Goal: Transaction & Acquisition: Purchase product/service

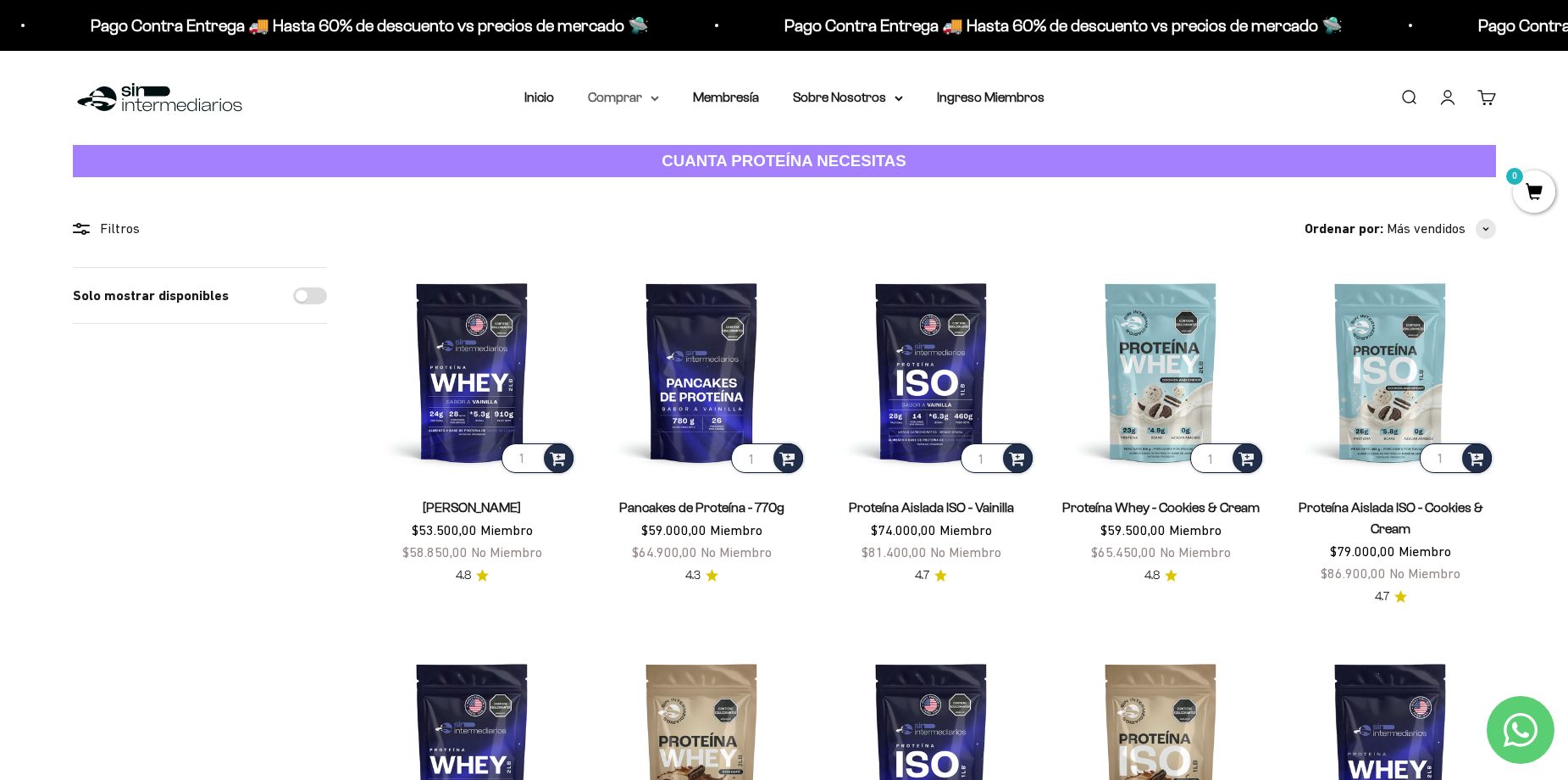
click at [649, 100] on summary "Comprar" at bounding box center [623, 97] width 71 height 22
click at [644, 183] on span "Otros Suplementos" at bounding box center [655, 183] width 113 height 14
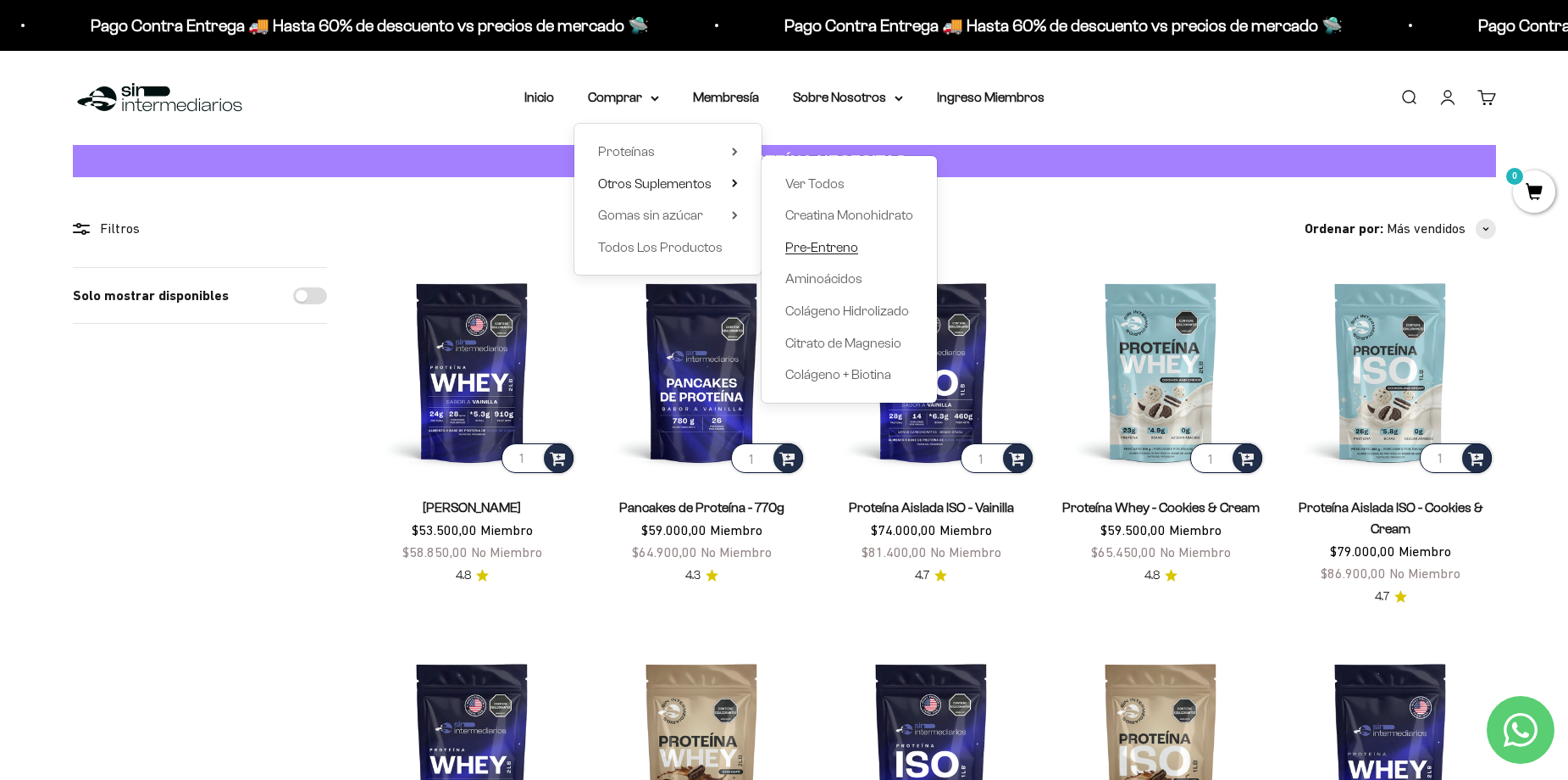
click at [834, 248] on span "Pre-Entreno" at bounding box center [822, 247] width 73 height 14
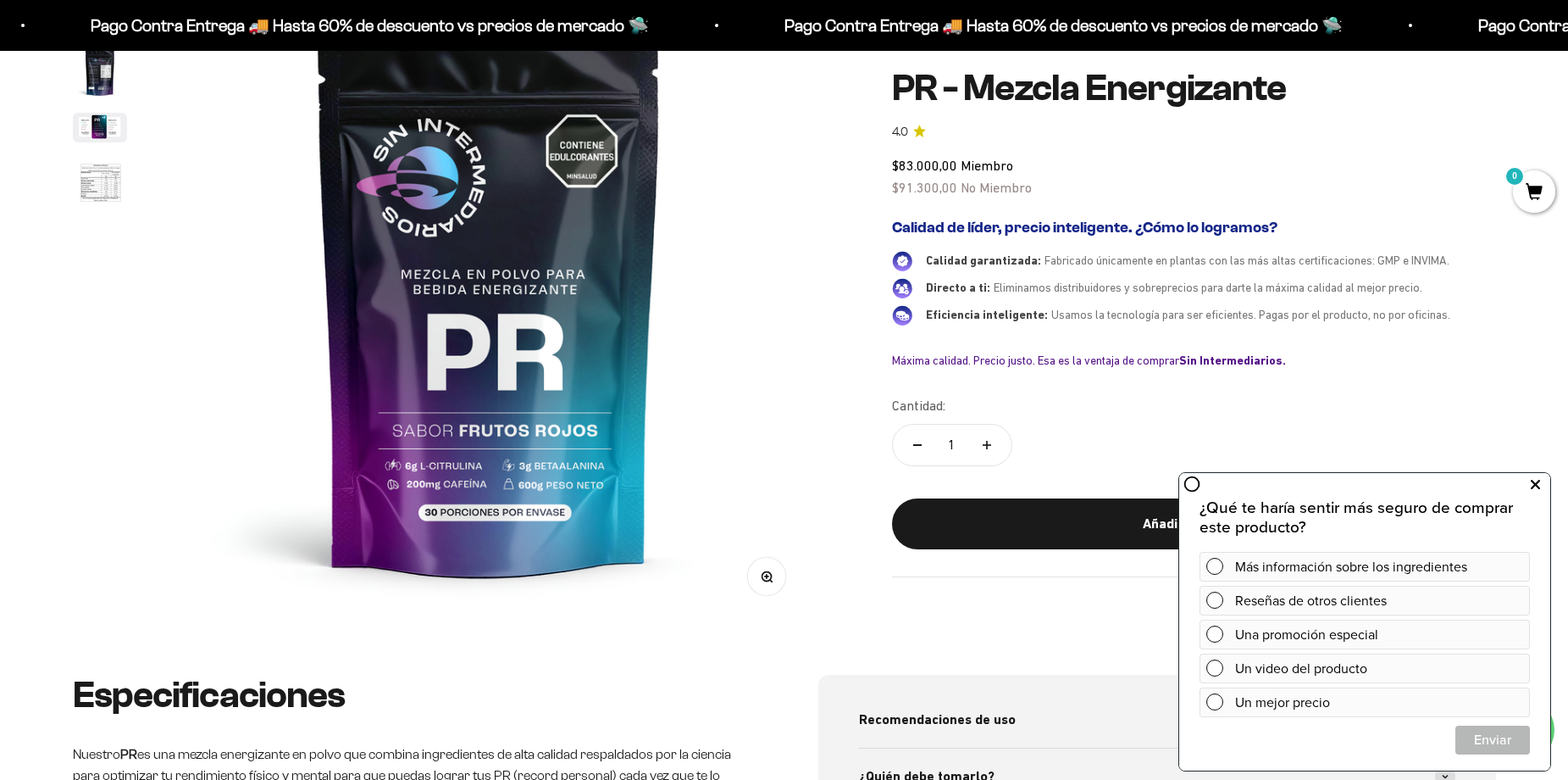
click at [1531, 486] on icon at bounding box center [1535, 485] width 10 height 22
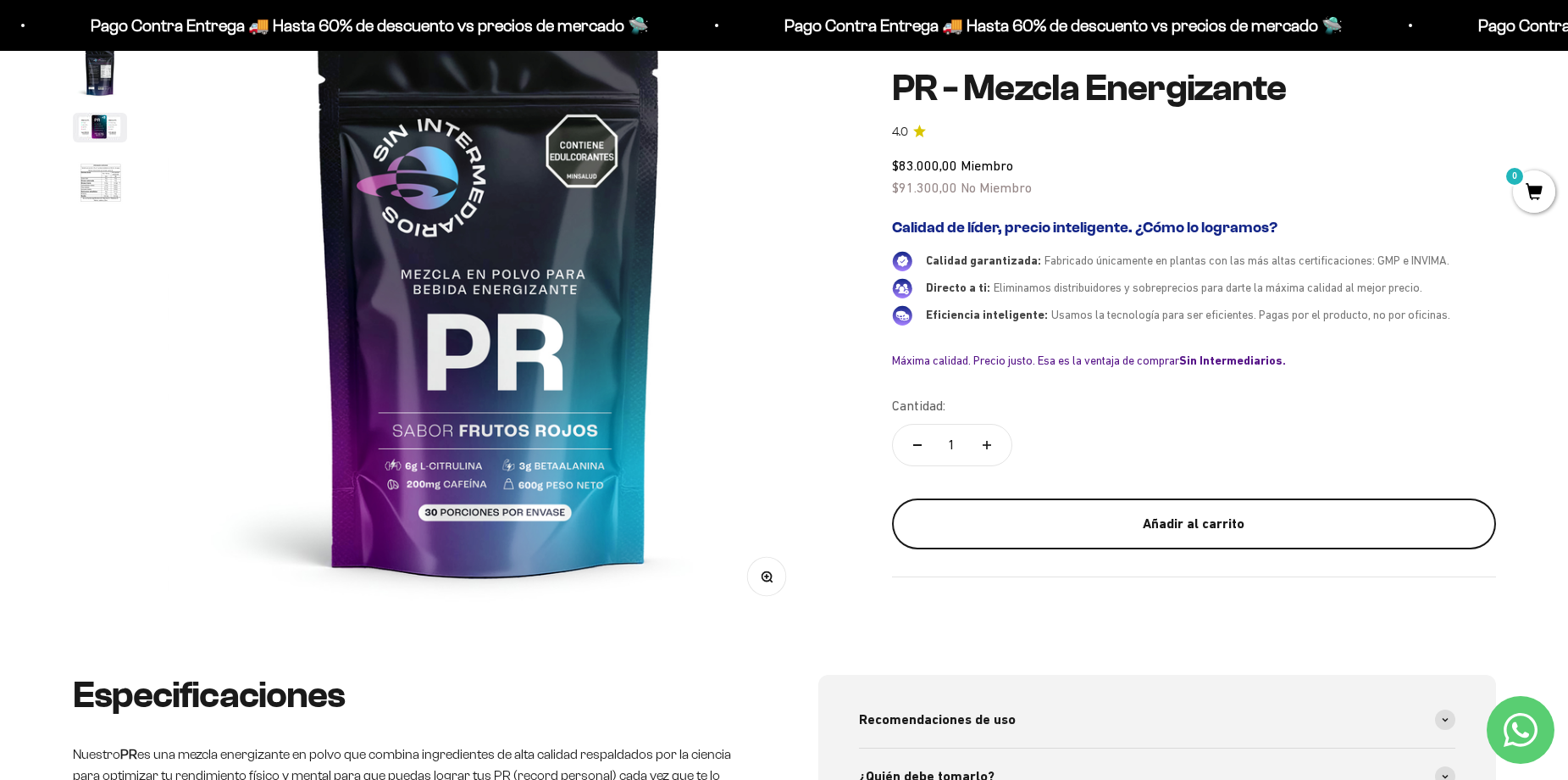
click at [1199, 523] on div "Añadir al carrito" at bounding box center [1194, 523] width 536 height 22
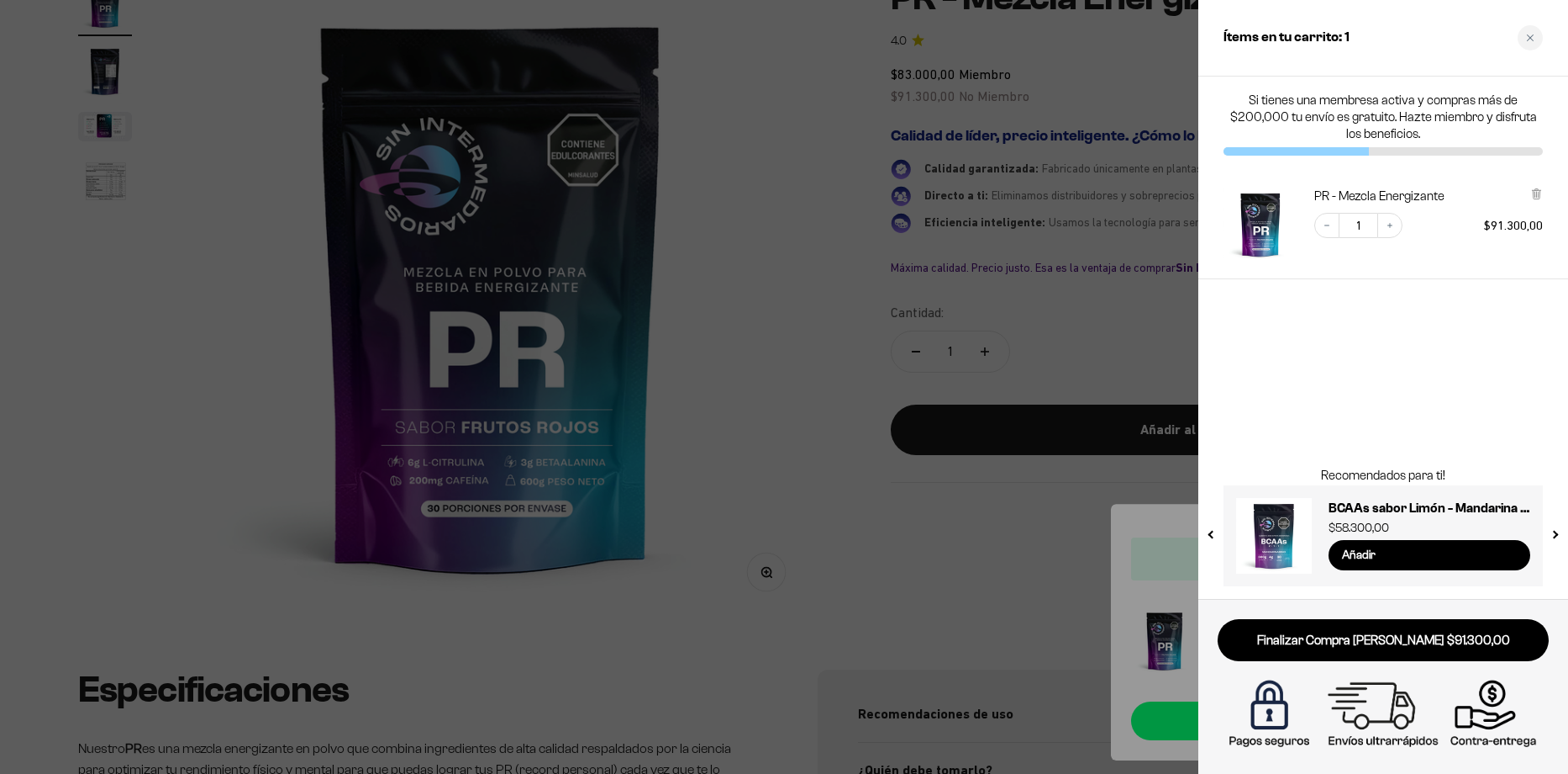
click at [696, 339] on div at bounding box center [784, 387] width 1568 height 774
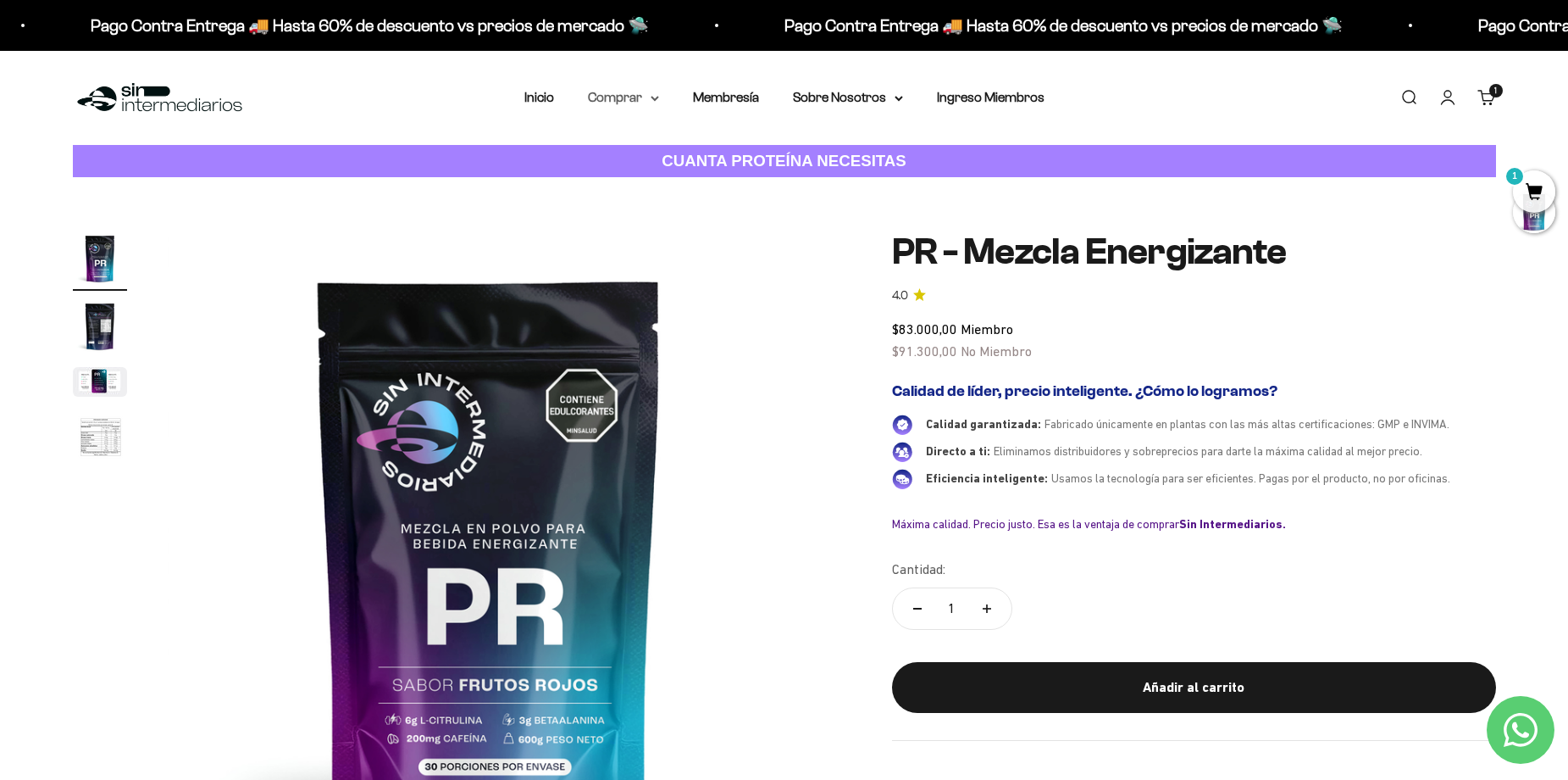
click at [622, 98] on summary "Comprar" at bounding box center [623, 97] width 71 height 22
click at [638, 152] on span "Proteínas" at bounding box center [626, 151] width 57 height 14
click at [636, 191] on span "Otros Suplementos" at bounding box center [655, 183] width 113 height 22
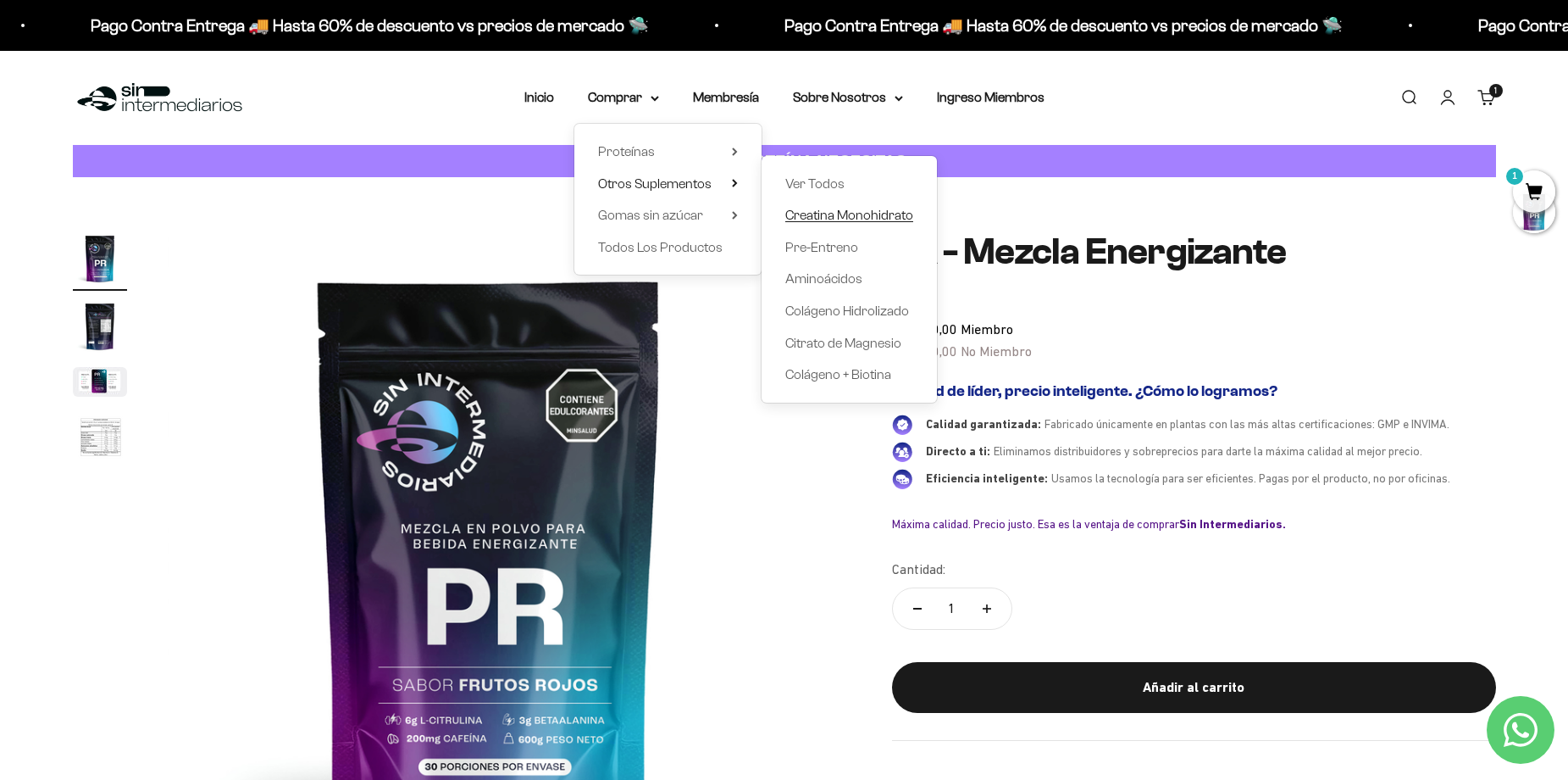
click at [831, 215] on span "Creatina Monohidrato" at bounding box center [849, 214] width 128 height 14
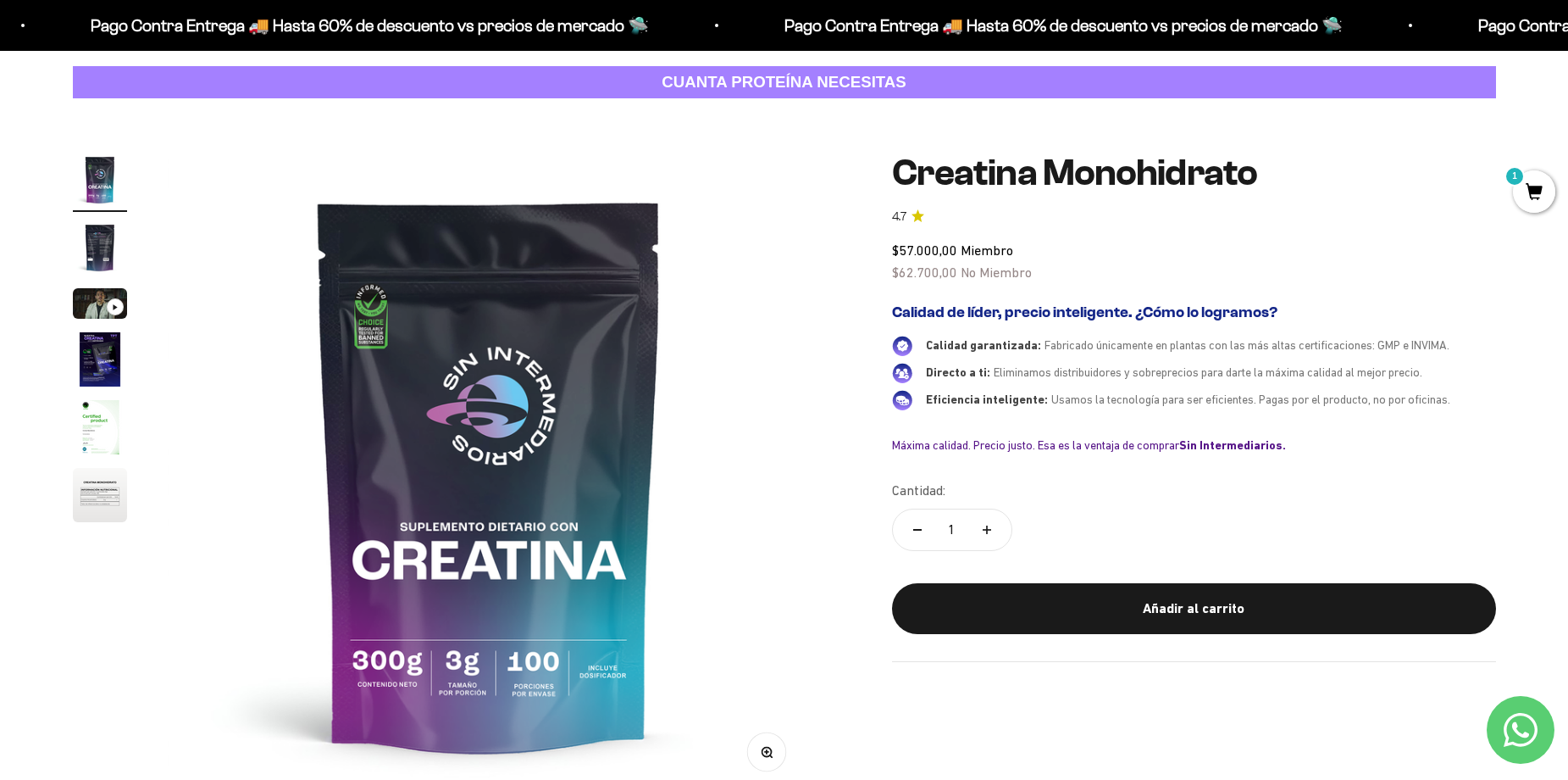
scroll to position [170, 0]
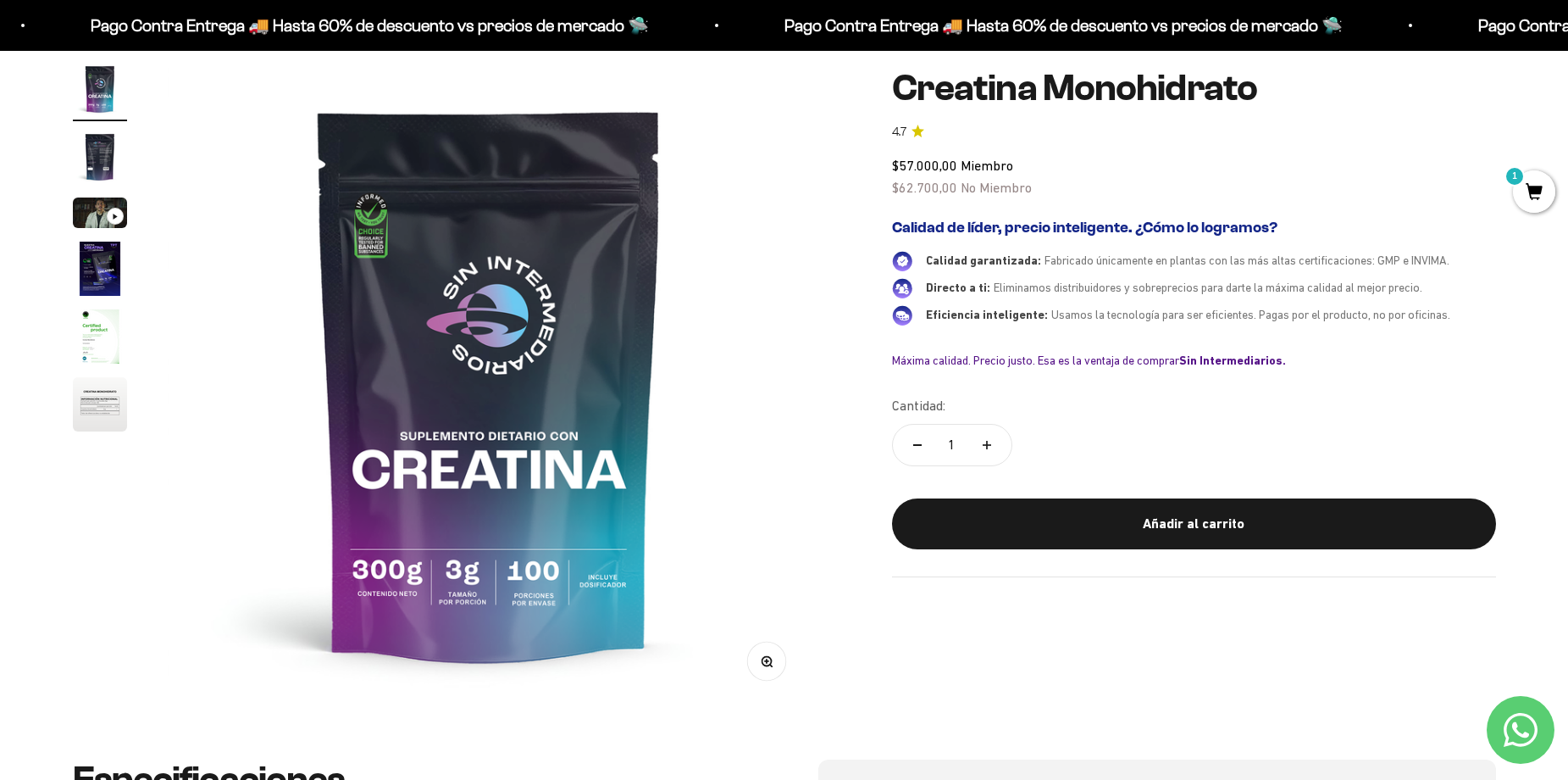
click at [98, 145] on img "Ir al artículo 2" at bounding box center [100, 156] width 55 height 55
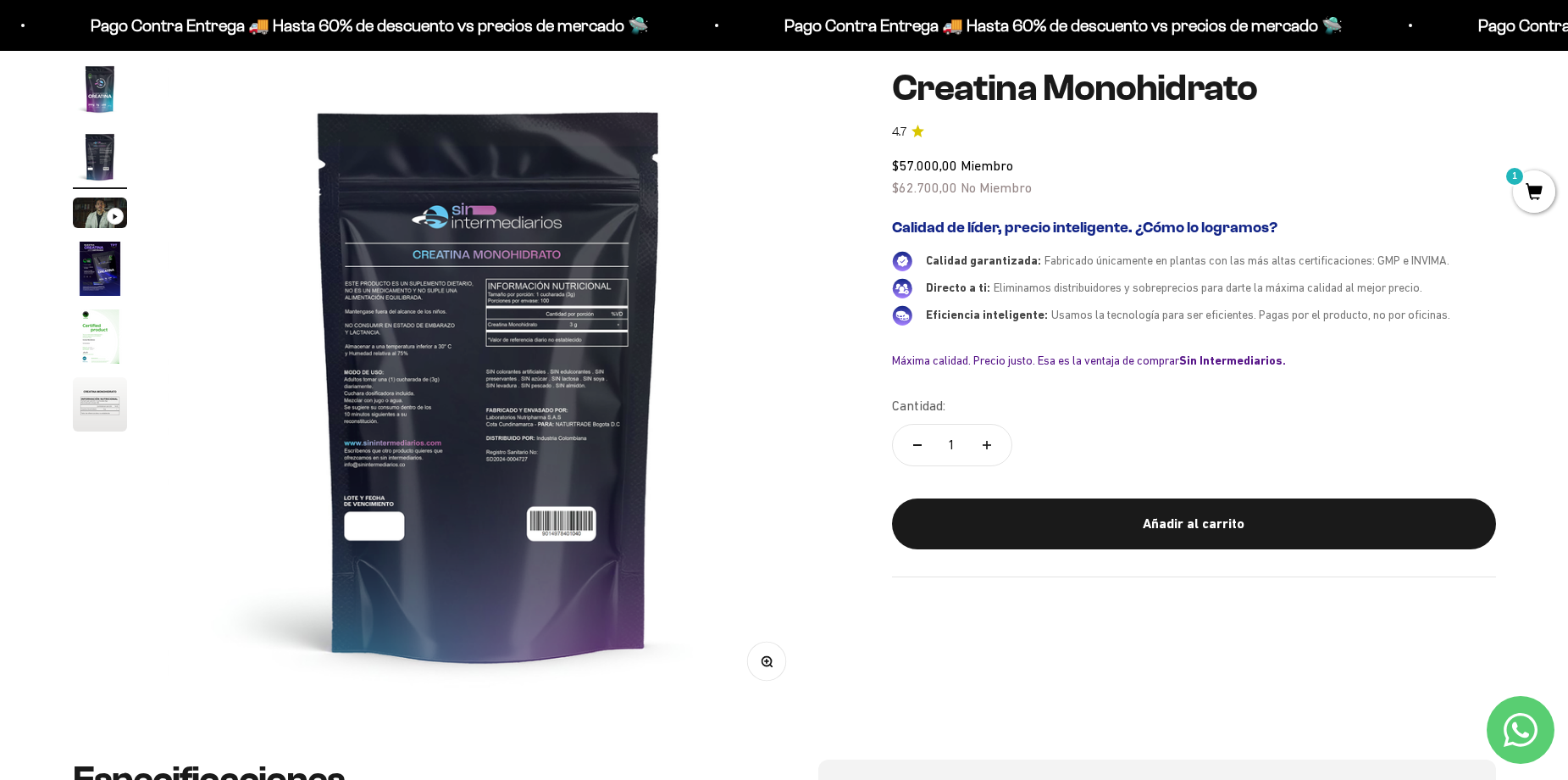
click at [511, 355] on img at bounding box center [489, 383] width 643 height 643
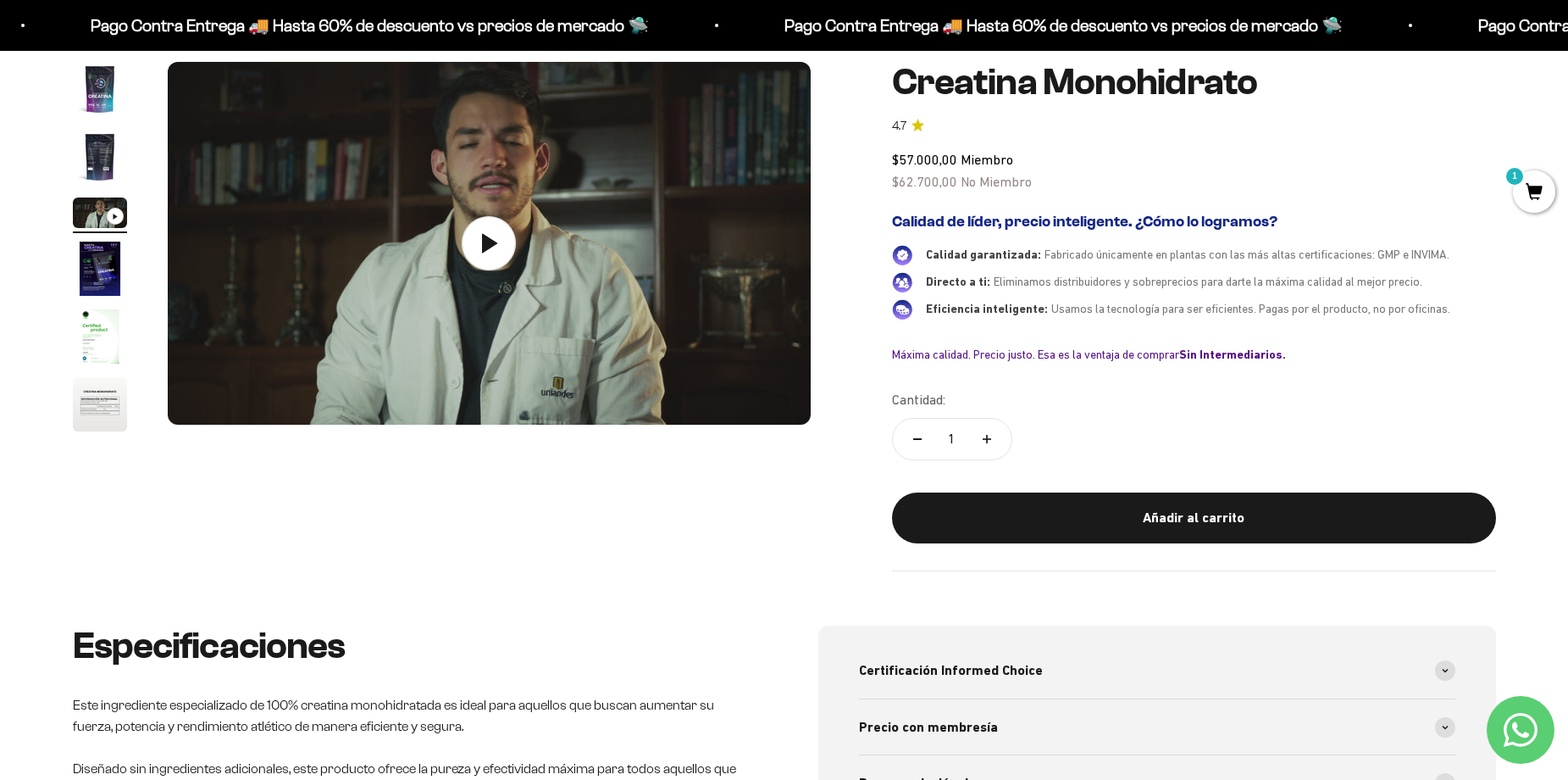
click at [76, 151] on img "Ir al artículo 2" at bounding box center [100, 156] width 55 height 55
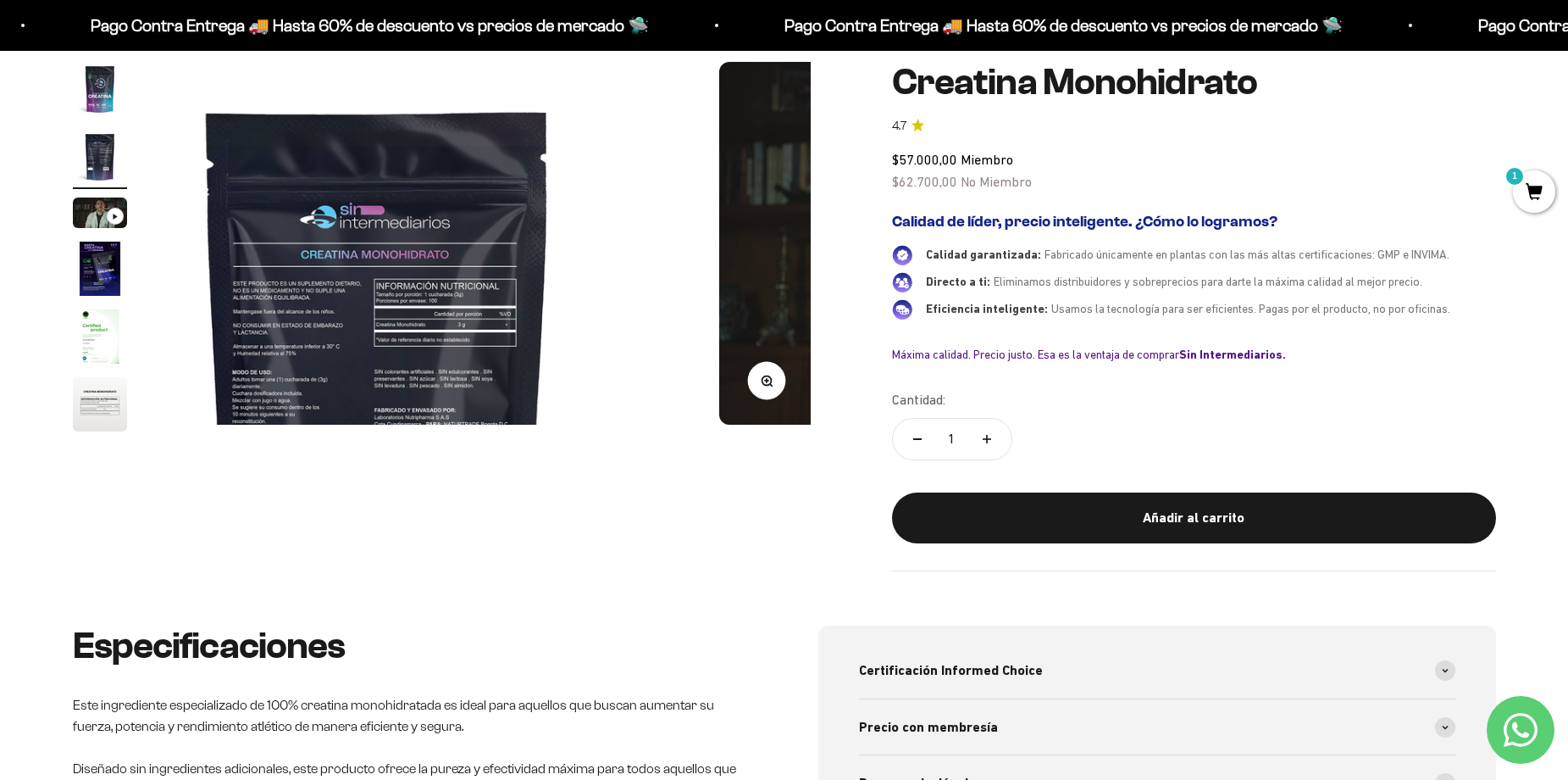
scroll to position [0, 664]
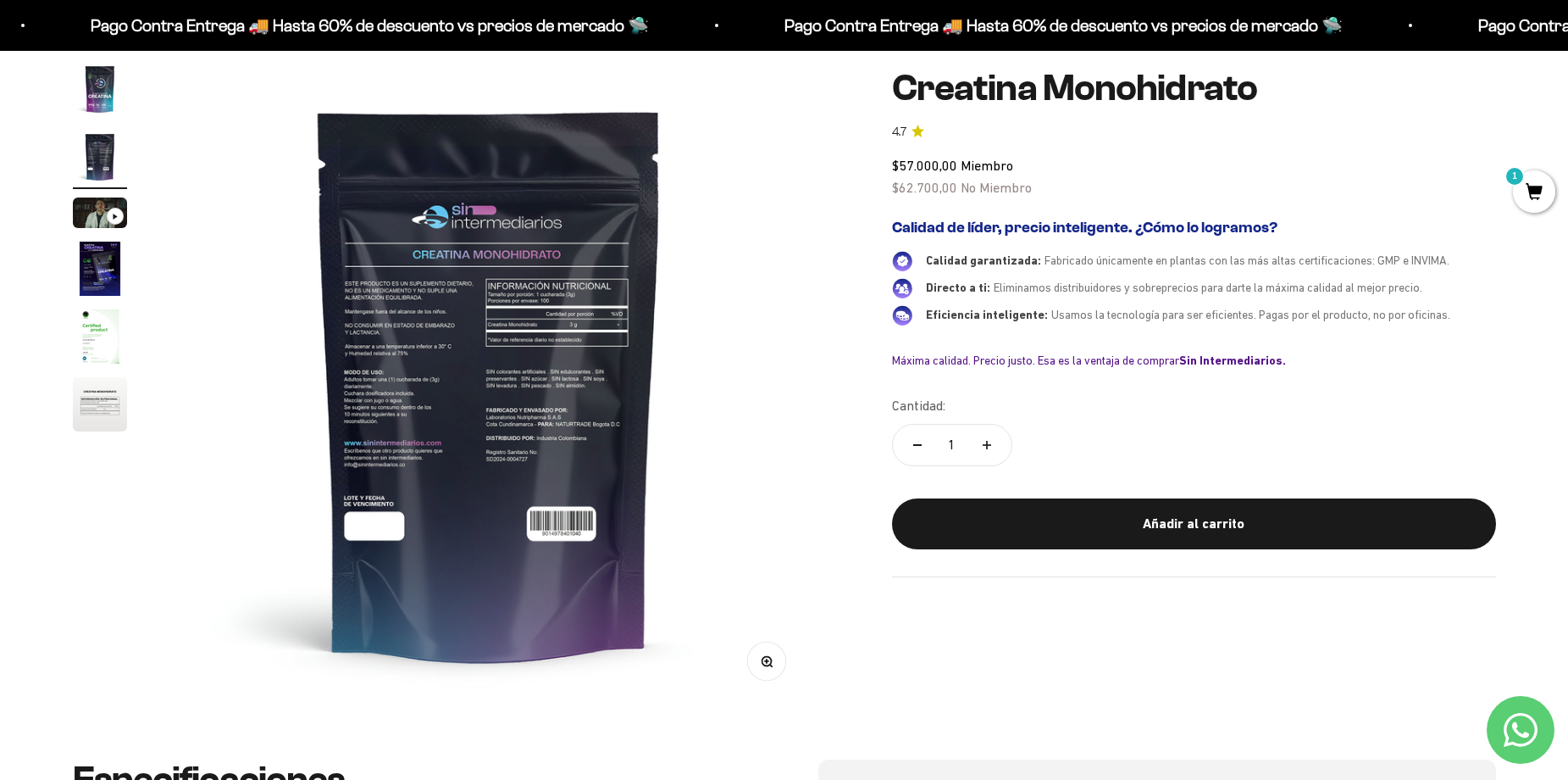
click at [105, 90] on img "Ir al artículo 1" at bounding box center [100, 88] width 55 height 55
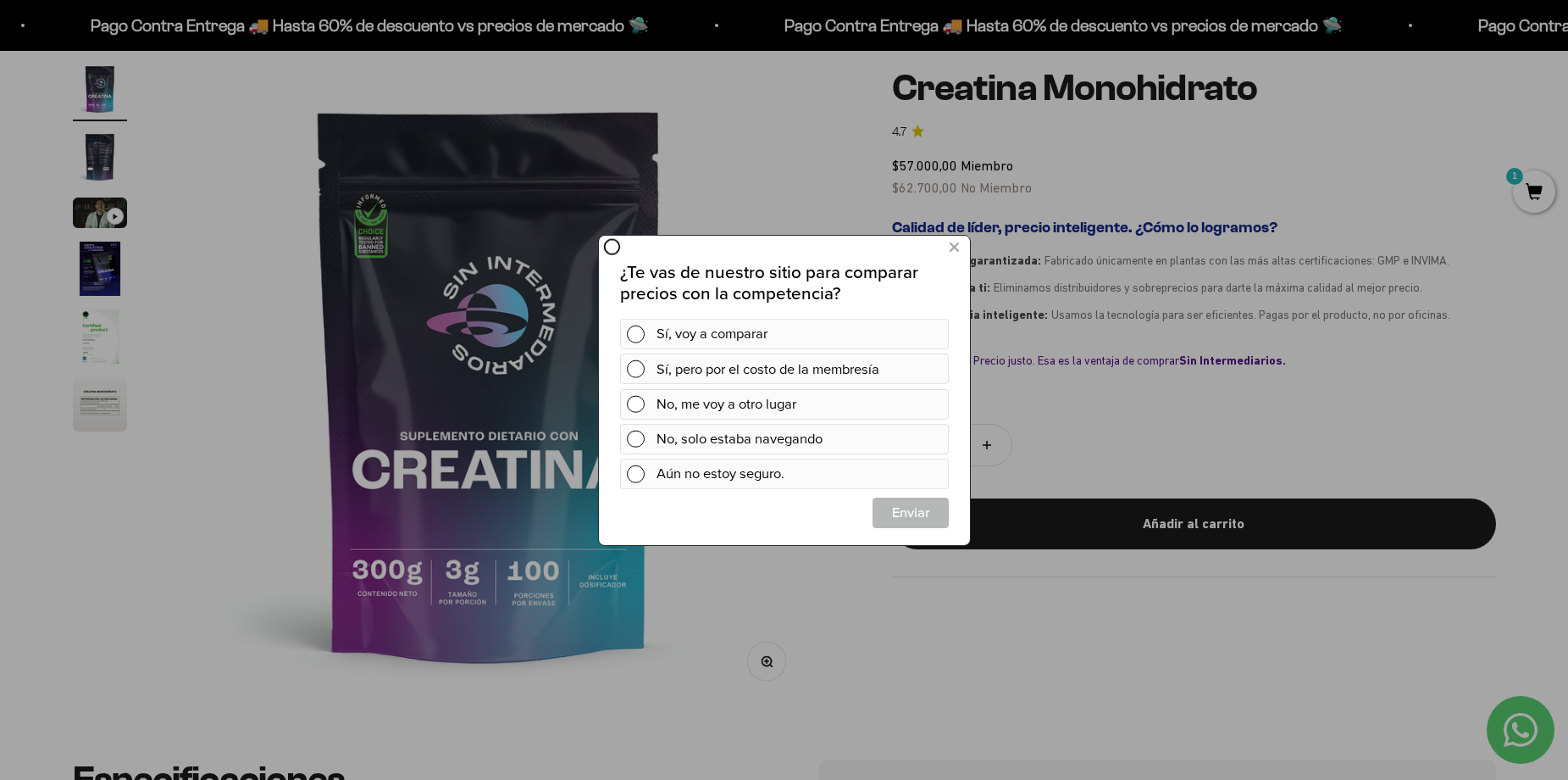
scroll to position [0, 0]
click at [958, 244] on button at bounding box center [953, 247] width 32 height 28
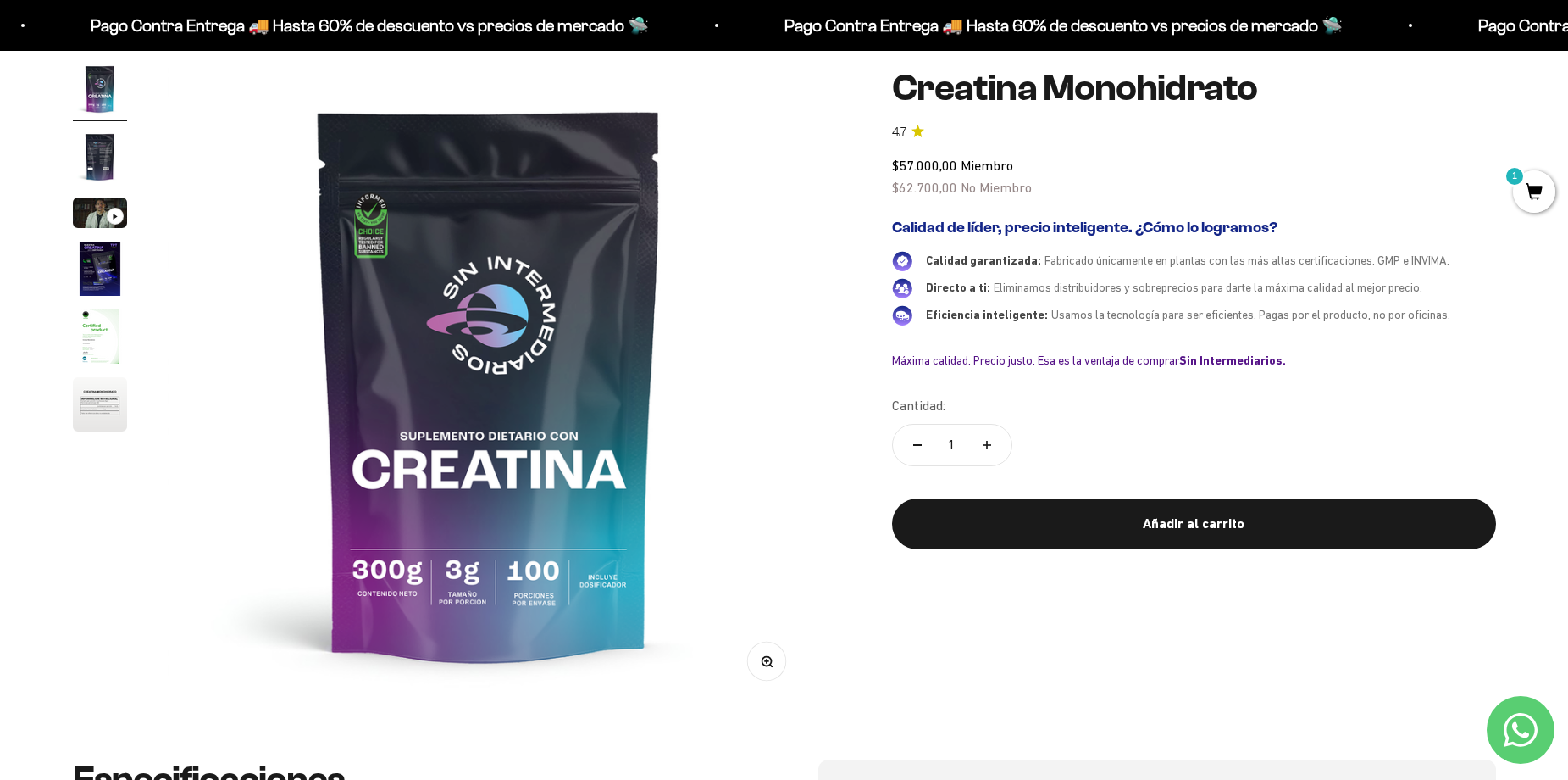
click at [111, 133] on img "Ir al artículo 2" at bounding box center [100, 156] width 55 height 55
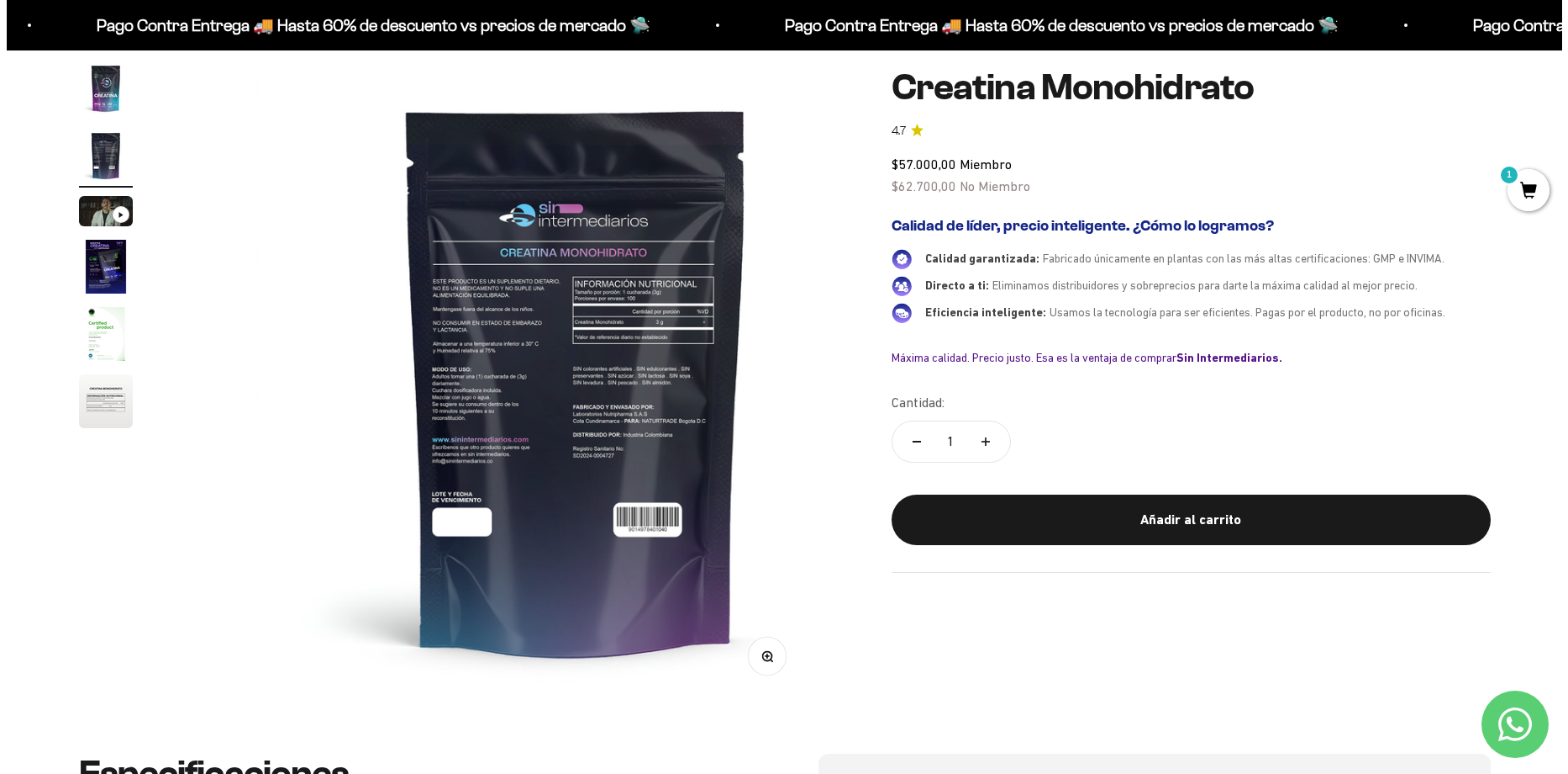
scroll to position [0, 658]
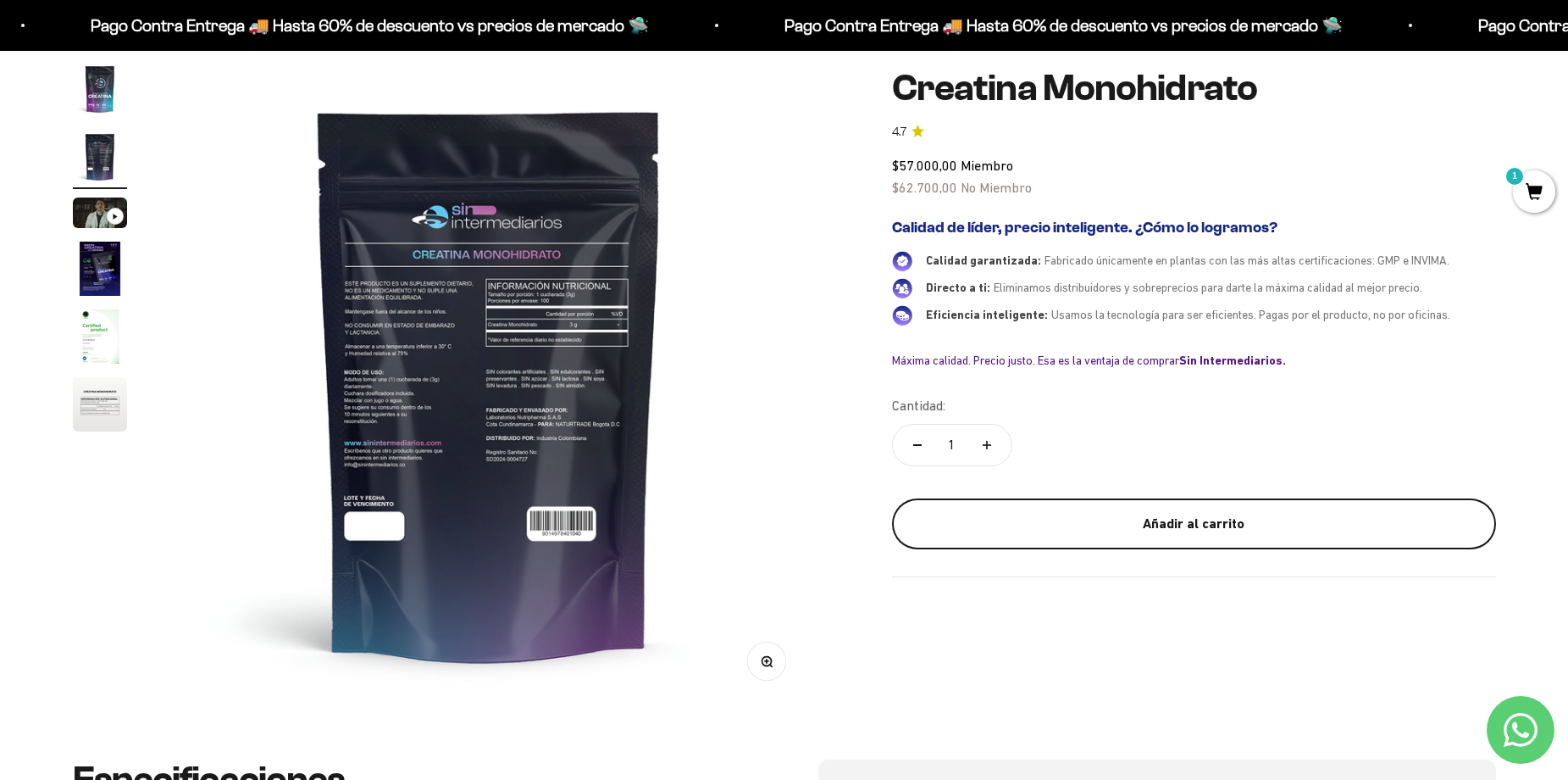
click at [1214, 530] on div "Añadir al carrito" at bounding box center [1194, 523] width 536 height 22
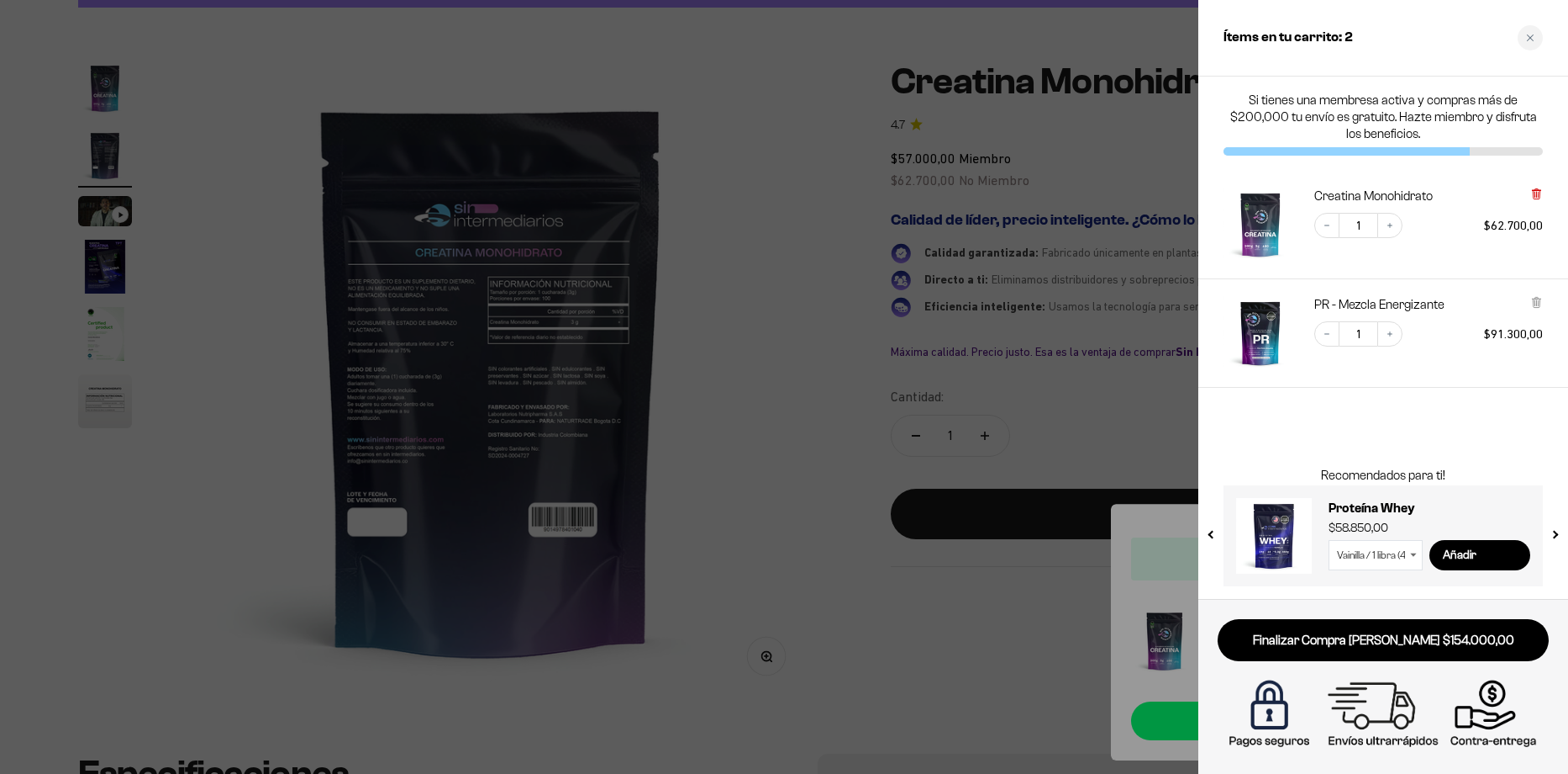
click at [1537, 197] on icon at bounding box center [1536, 194] width 7 height 9
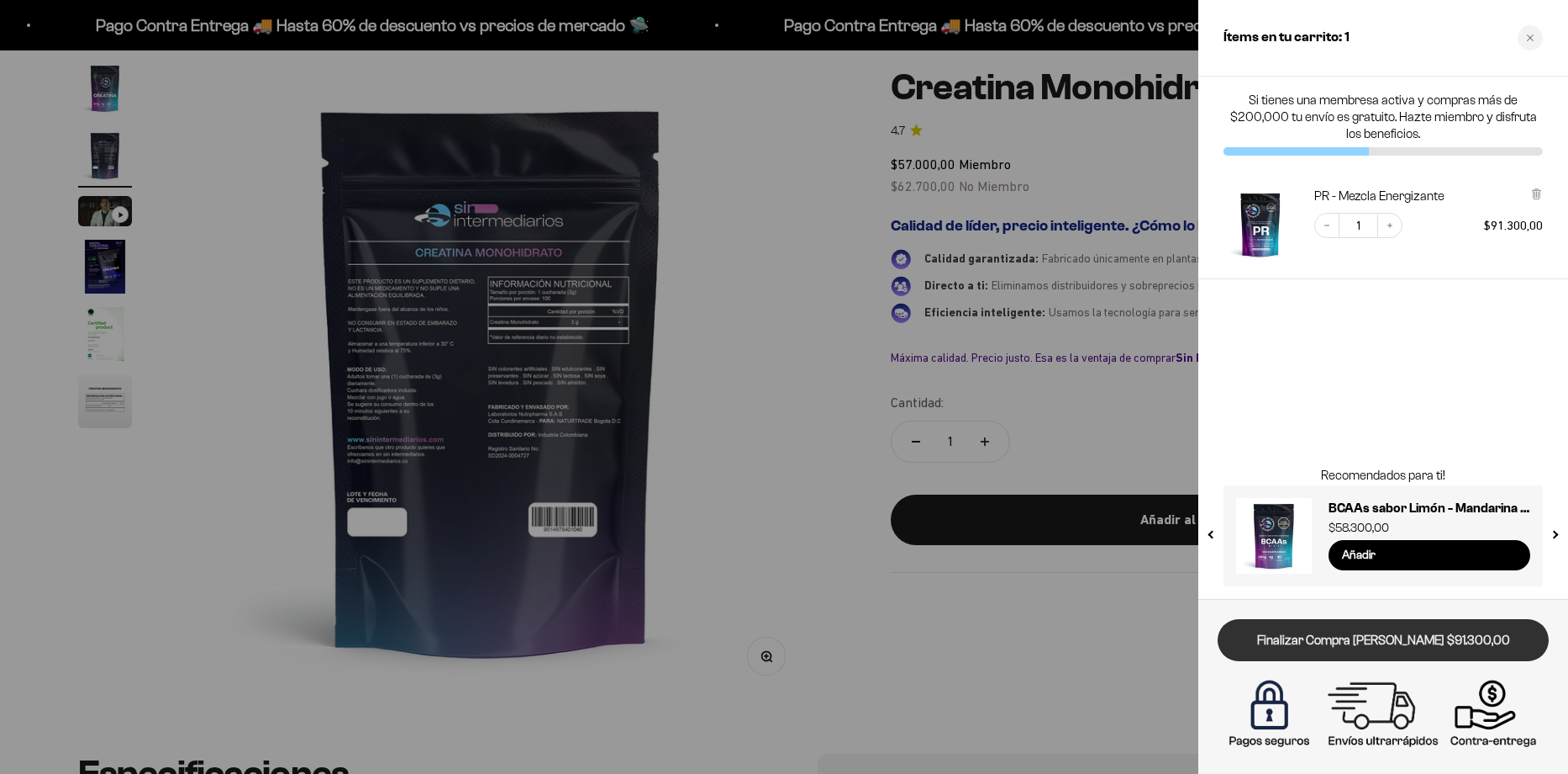
click at [1358, 645] on link "Finalizar Compra [PERSON_NAME] $91.300,00" at bounding box center [1383, 640] width 331 height 43
